Goal: Information Seeking & Learning: Check status

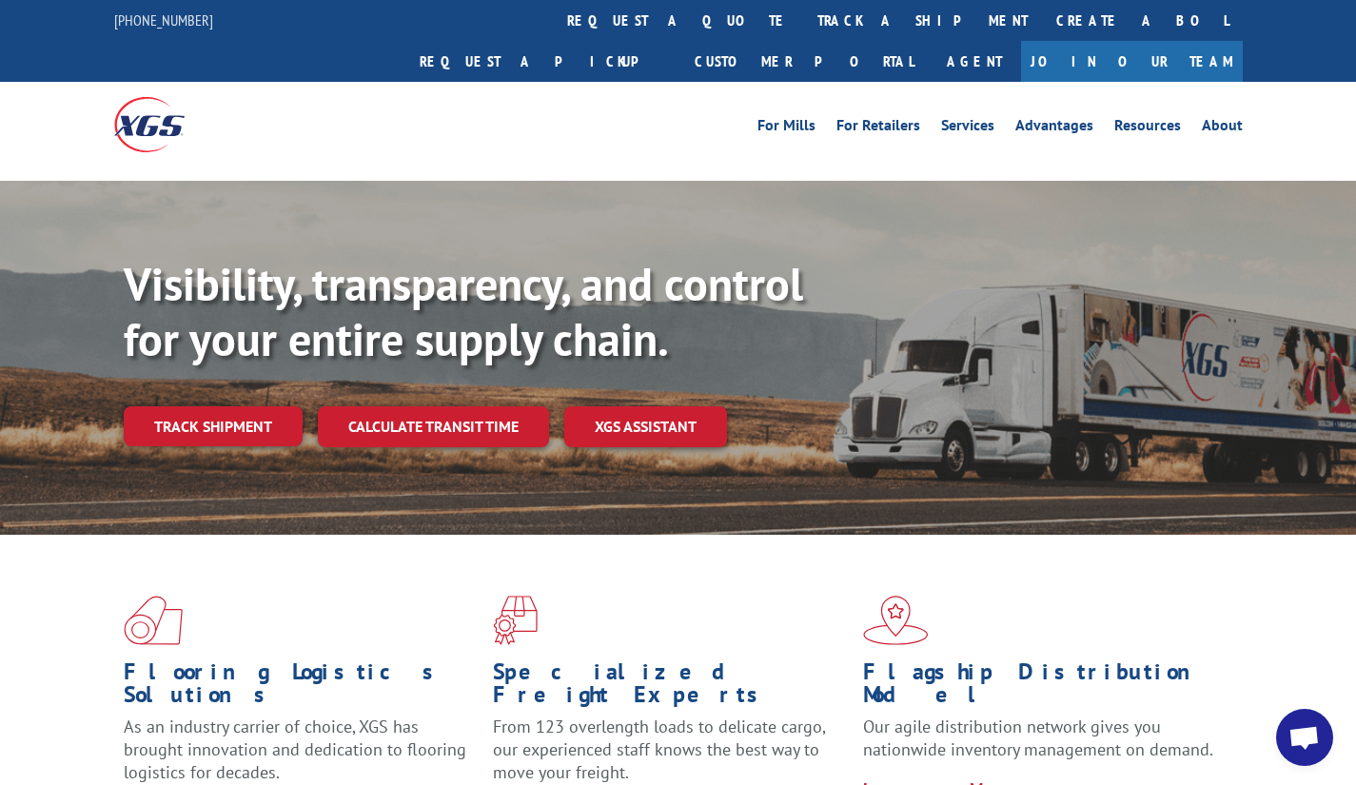
click at [197, 406] on link "Track shipment" at bounding box center [213, 426] width 179 height 40
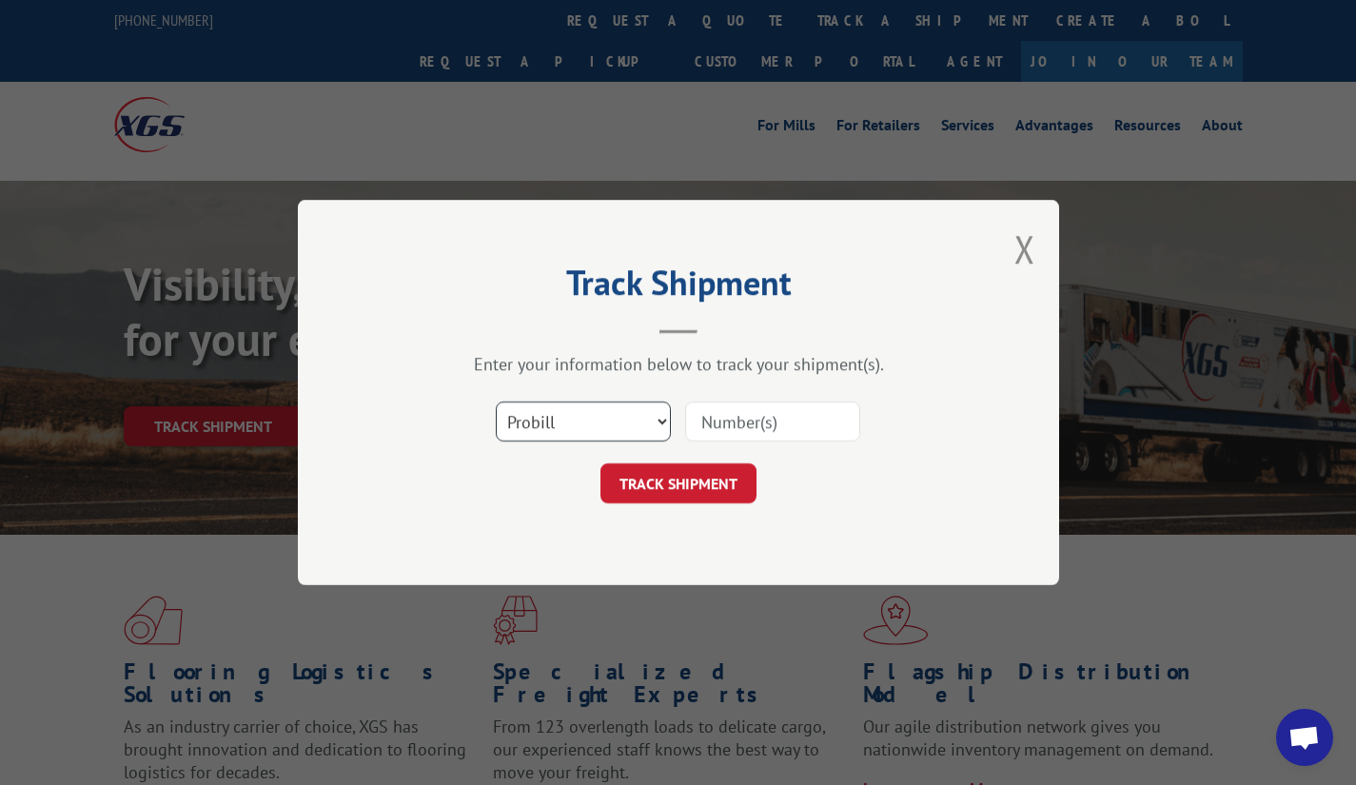
click at [540, 424] on select "Select category... Probill BOL PO" at bounding box center [583, 421] width 175 height 40
select select "bol"
click at [496, 401] on select "Select category... Probill BOL PO" at bounding box center [583, 421] width 175 height 40
click at [716, 418] on input at bounding box center [772, 421] width 175 height 40
type input "5153129"
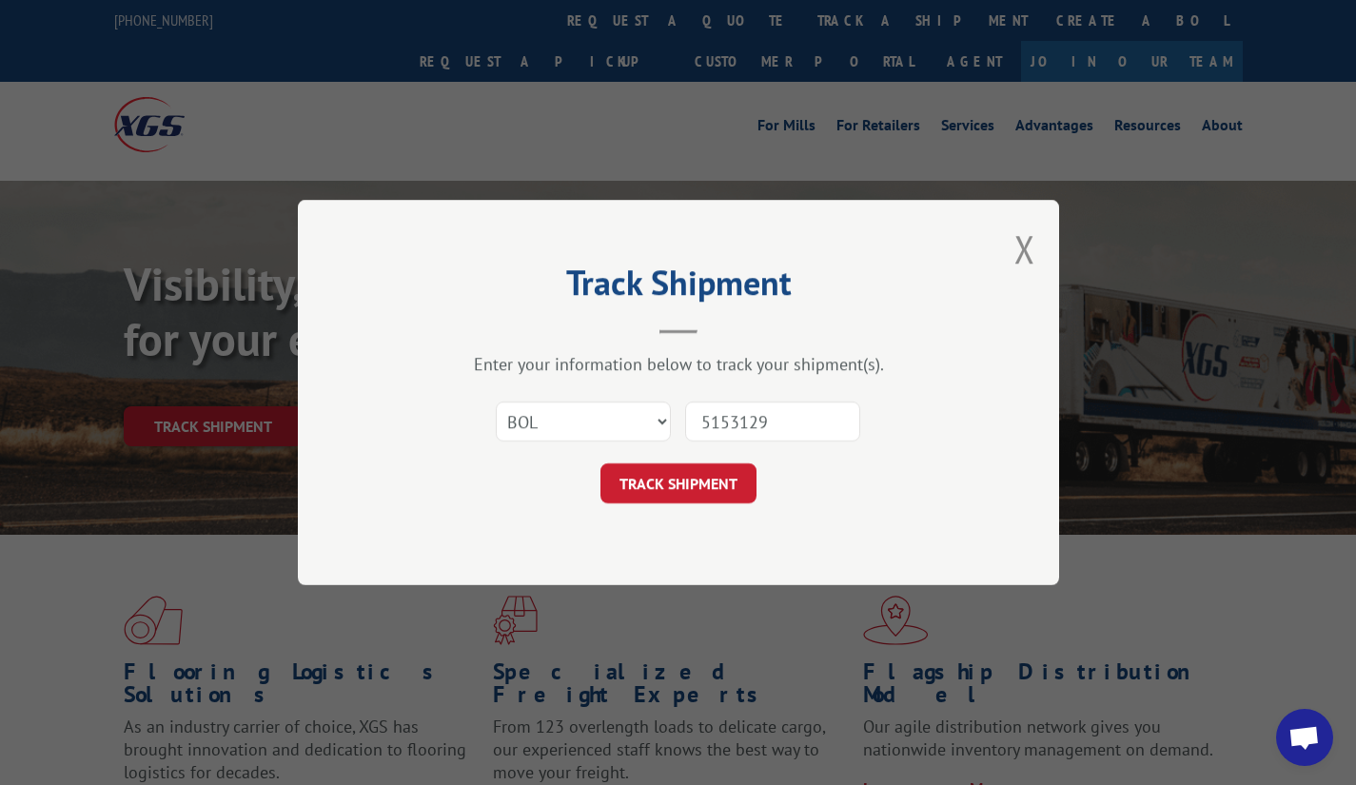
click button "TRACK SHIPMENT" at bounding box center [678, 483] width 156 height 40
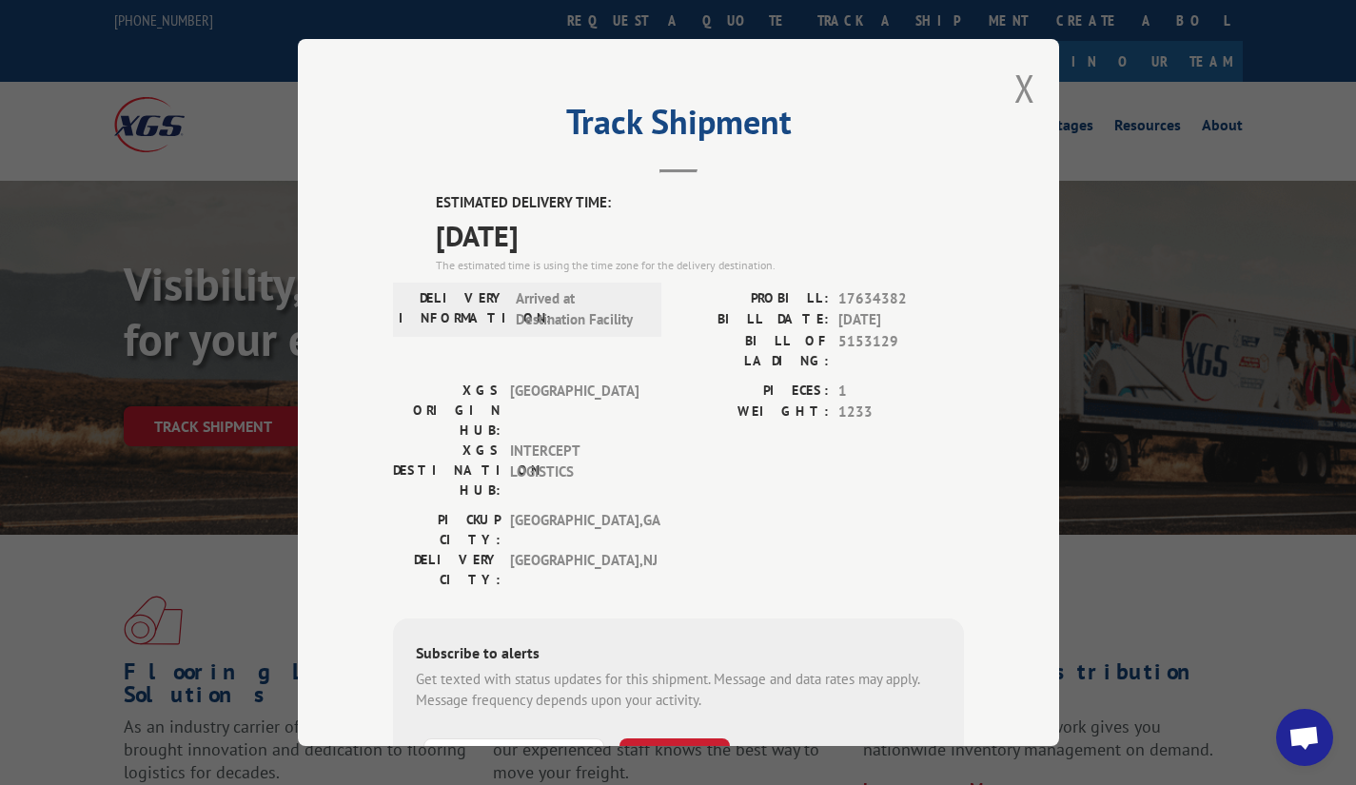
drag, startPoint x: 1003, startPoint y: 43, endPoint x: 1010, endPoint y: 66, distance: 24.1
click at [1005, 46] on div "Track Shipment ESTIMATED DELIVERY TIME: [DATE] The estimated time is using the …" at bounding box center [678, 392] width 761 height 707
click at [1015, 87] on button "Close modal" at bounding box center [1024, 88] width 21 height 50
